Goal: Task Accomplishment & Management: Use online tool/utility

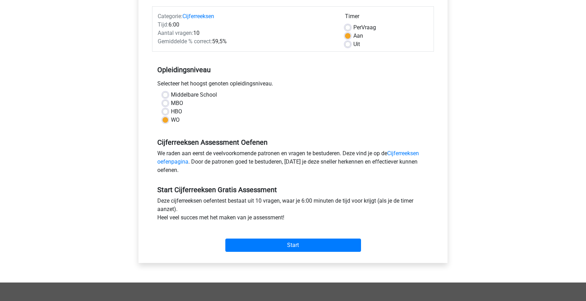
scroll to position [178, 0]
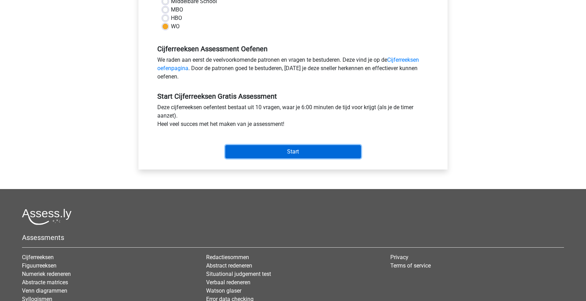
click at [313, 157] on input "Start" at bounding box center [293, 151] width 136 height 13
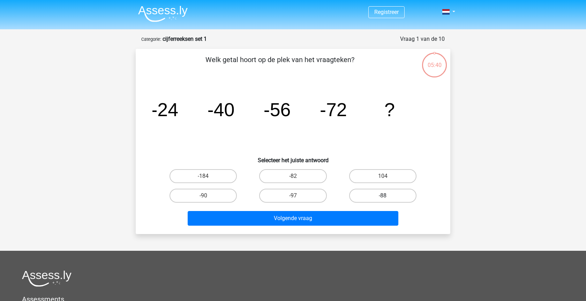
click at [371, 197] on label "-88" at bounding box center [382, 196] width 67 height 14
click at [383, 197] on input "-88" at bounding box center [385, 198] width 5 height 5
radio input "true"
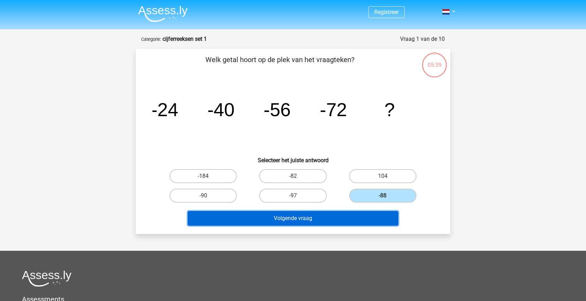
click at [304, 218] on button "Volgende vraag" at bounding box center [293, 218] width 211 height 15
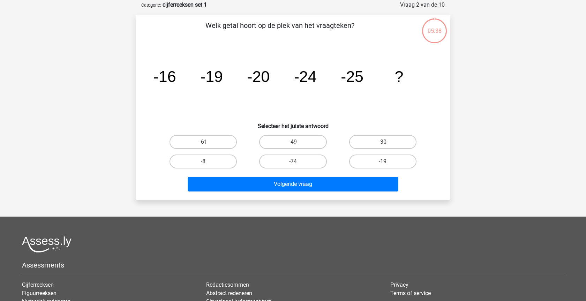
scroll to position [35, 0]
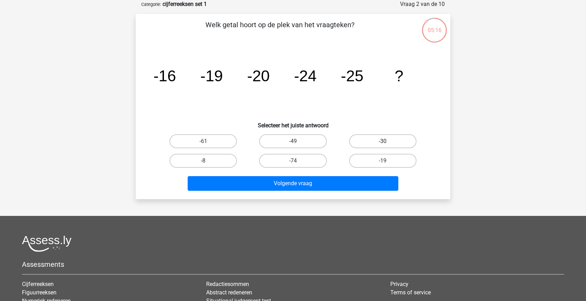
click at [399, 139] on label "-30" at bounding box center [382, 141] width 67 height 14
click at [387, 141] on input "-30" at bounding box center [385, 143] width 5 height 5
radio input "true"
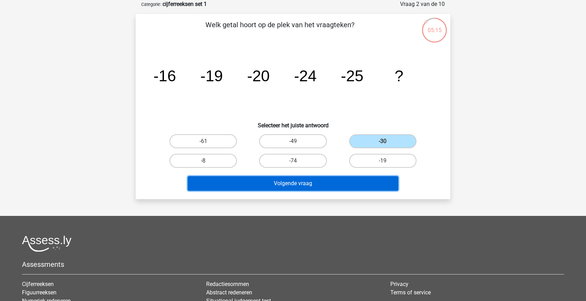
click at [294, 184] on button "Volgende vraag" at bounding box center [293, 183] width 211 height 15
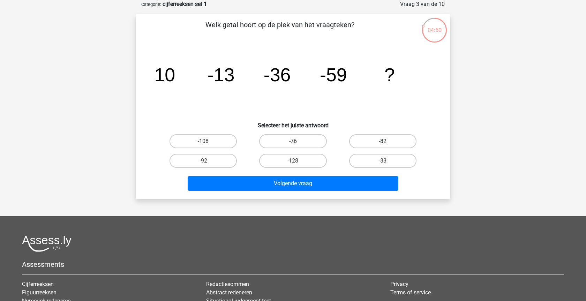
click at [383, 141] on label "-82" at bounding box center [382, 141] width 67 height 14
click at [383, 141] on input "-82" at bounding box center [385, 143] width 5 height 5
radio input "true"
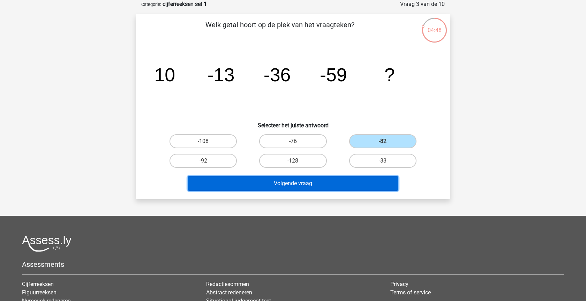
click at [296, 180] on button "Volgende vraag" at bounding box center [293, 183] width 211 height 15
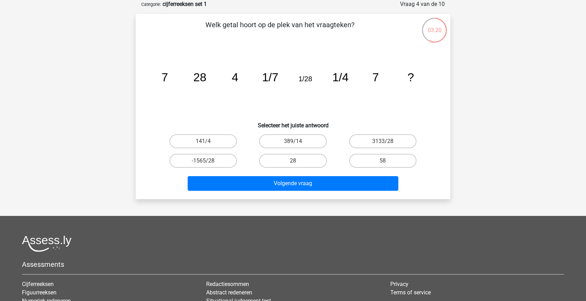
click at [295, 162] on input "28" at bounding box center [295, 163] width 5 height 5
radio input "true"
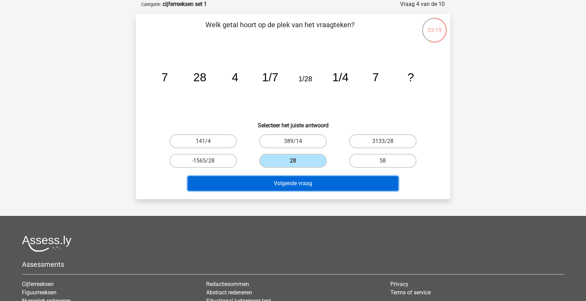
click at [293, 185] on button "Volgende vraag" at bounding box center [293, 183] width 211 height 15
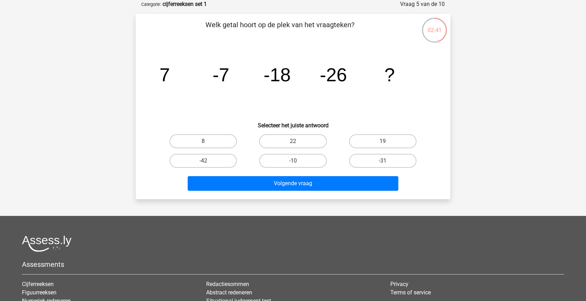
click at [385, 163] on input "-31" at bounding box center [385, 163] width 5 height 5
radio input "true"
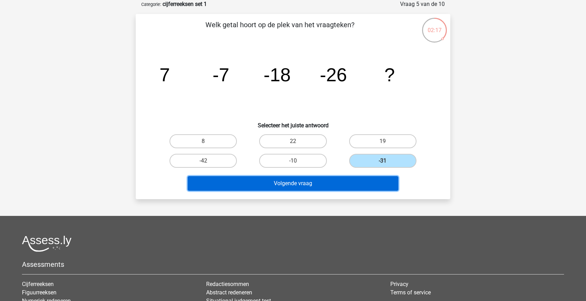
click at [299, 182] on button "Volgende vraag" at bounding box center [293, 183] width 211 height 15
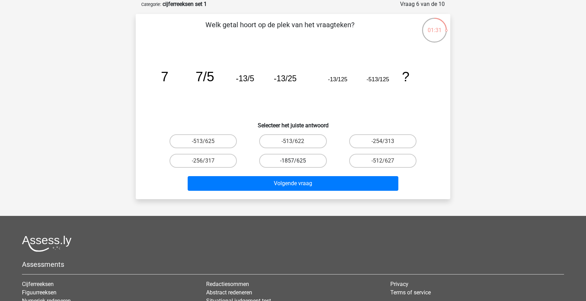
click at [309, 160] on label "-1857/625" at bounding box center [292, 161] width 67 height 14
click at [298, 161] on input "-1857/625" at bounding box center [295, 163] width 5 height 5
radio input "true"
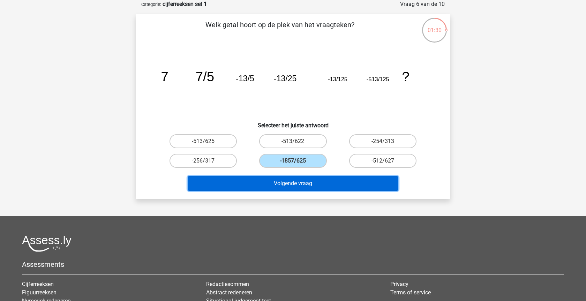
click at [304, 185] on button "Volgende vraag" at bounding box center [293, 183] width 211 height 15
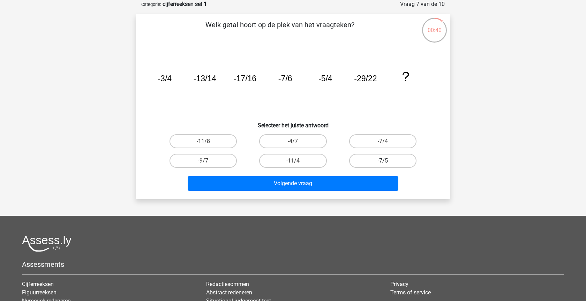
click at [370, 159] on label "-7/5" at bounding box center [382, 161] width 67 height 14
click at [383, 161] on input "-7/5" at bounding box center [385, 163] width 5 height 5
radio input "true"
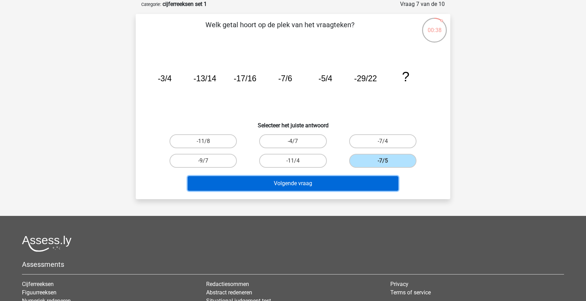
click at [313, 185] on button "Volgende vraag" at bounding box center [293, 183] width 211 height 15
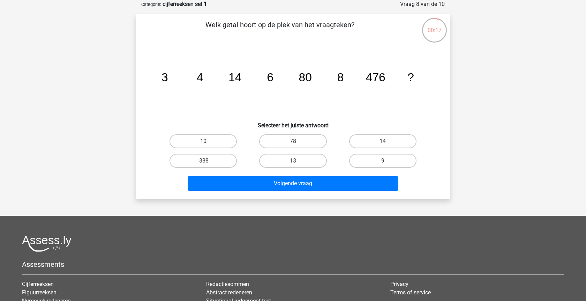
click at [197, 141] on label "10" at bounding box center [203, 141] width 67 height 14
click at [203, 141] on input "10" at bounding box center [205, 143] width 5 height 5
radio input "true"
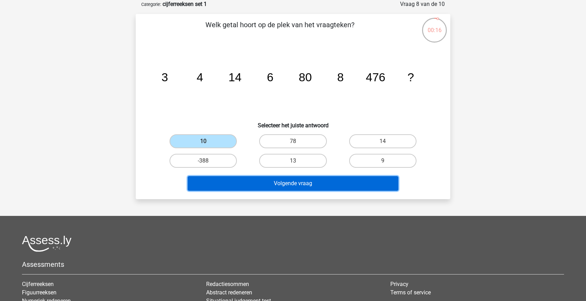
click at [251, 188] on button "Volgende vraag" at bounding box center [293, 183] width 211 height 15
